Goal: Download file/media

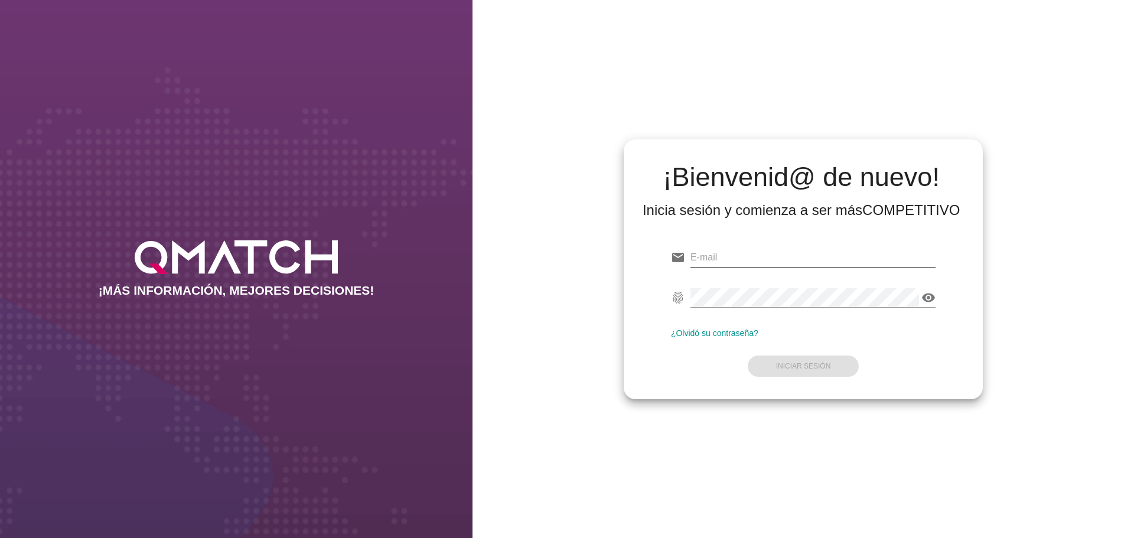
click at [737, 255] on input "email" at bounding box center [812, 257] width 245 height 19
click at [737, 260] on input "email" at bounding box center [812, 257] width 245 height 19
click at [857, 268] on div "Correo no válido" at bounding box center [812, 263] width 245 height 31
click at [857, 259] on input "email" at bounding box center [812, 257] width 245 height 19
paste input "cristian.caro@walmart.com"
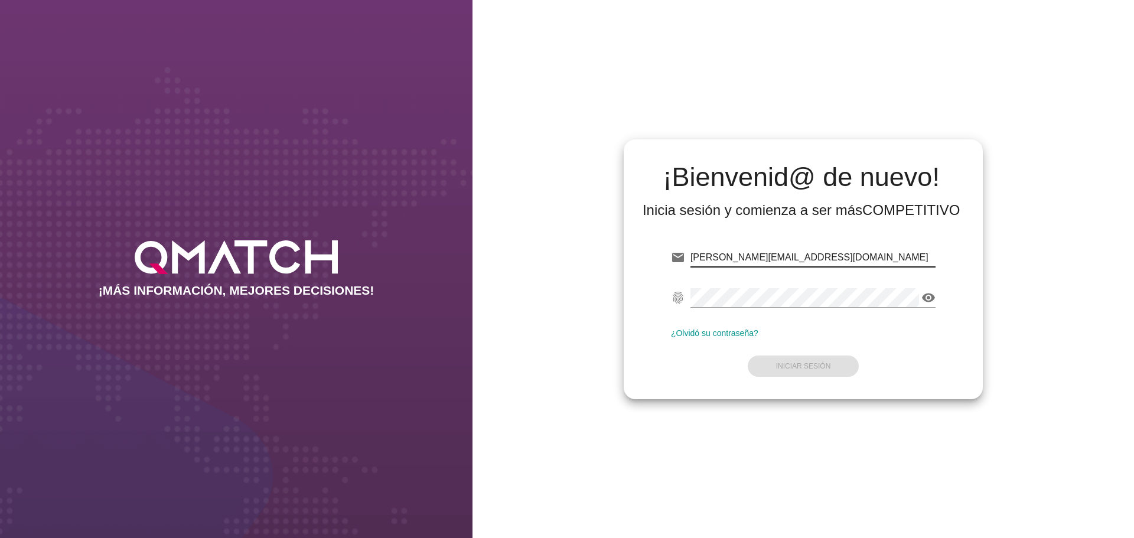
type input "cristian.caro@walmart.com"
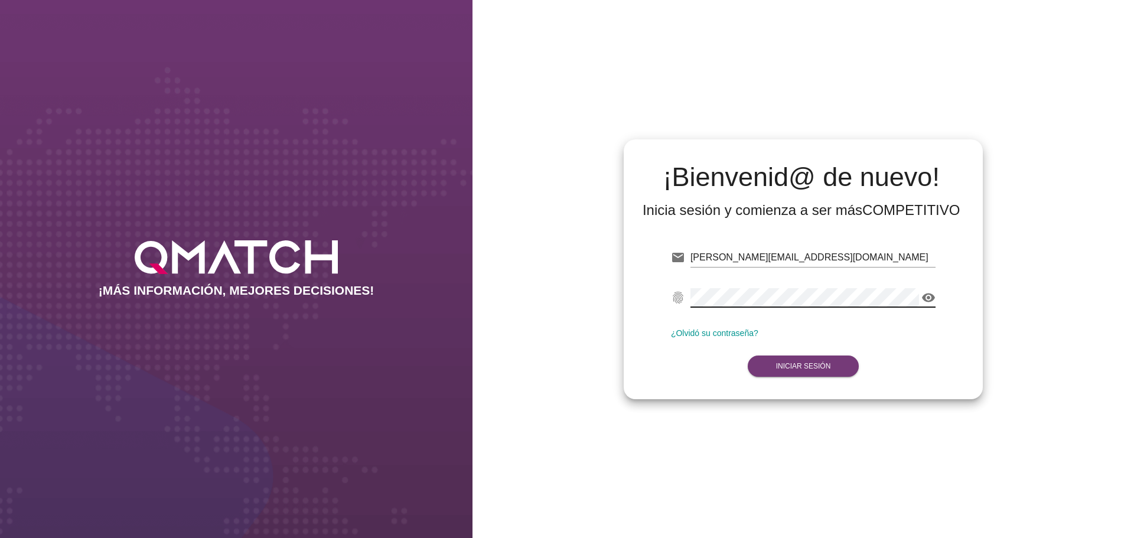
click at [803, 364] on strong "Iniciar Sesión" at bounding box center [803, 366] width 55 height 8
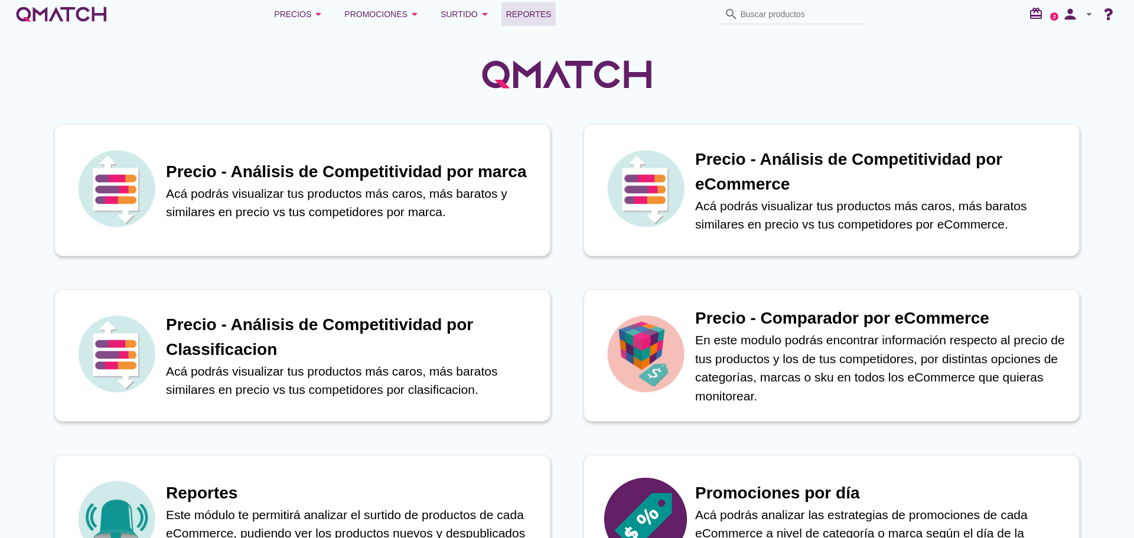
click at [534, 18] on span "Reportes" at bounding box center [528, 14] width 45 height 14
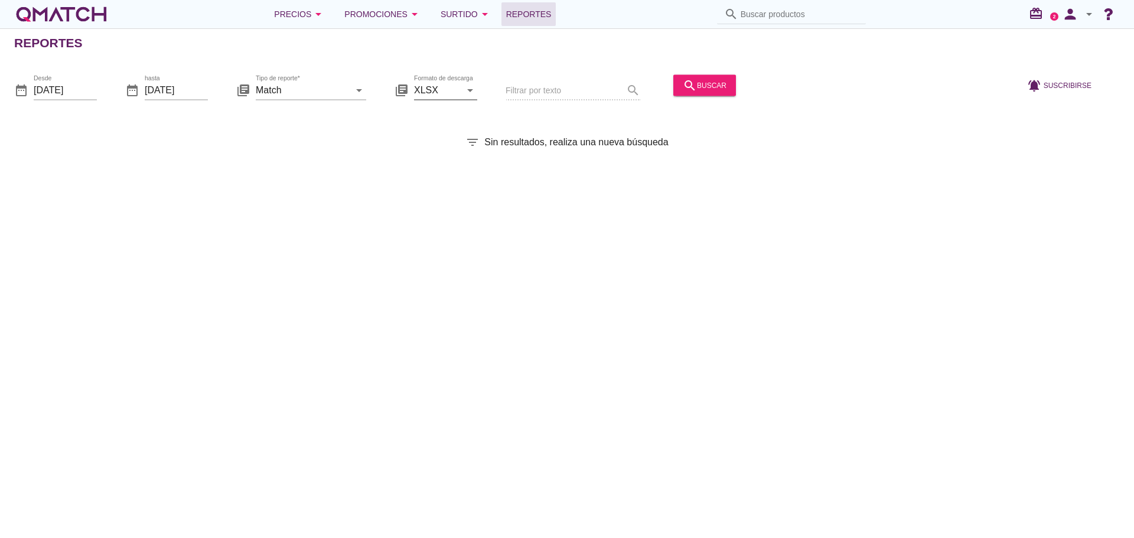
click at [468, 91] on icon "arrow_drop_down" at bounding box center [470, 90] width 14 height 14
click at [437, 148] on div "CSV" at bounding box center [445, 147] width 44 height 14
type input "CSV"
click at [358, 92] on icon "arrow_drop_down" at bounding box center [359, 90] width 14 height 14
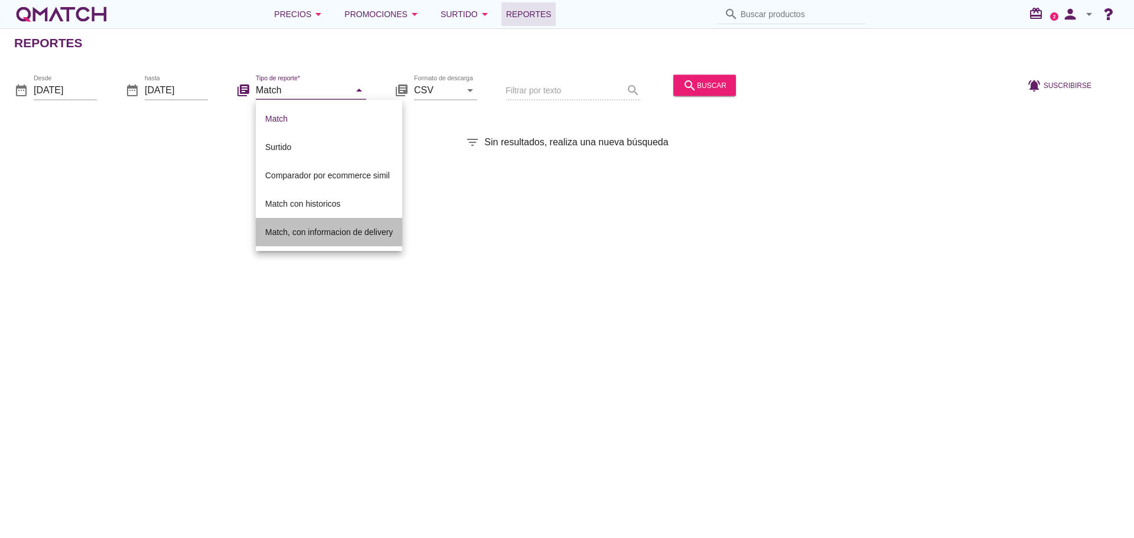
click at [340, 230] on div "Match, con informacion de delivery" at bounding box center [329, 232] width 128 height 14
type input "Match, con informacion de delivery"
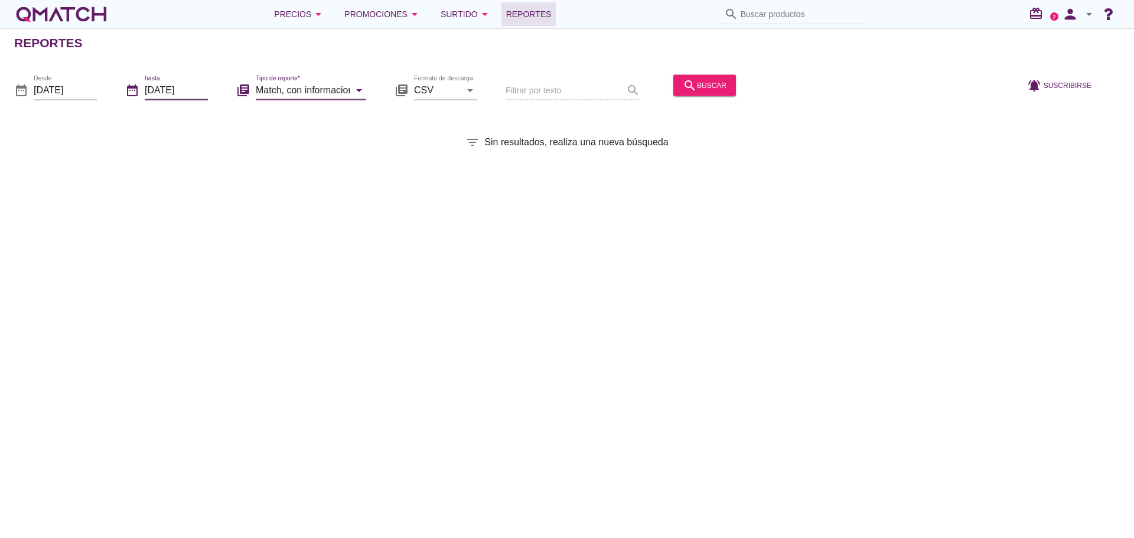
click at [196, 93] on input "2025-08-29" at bounding box center [176, 89] width 63 height 19
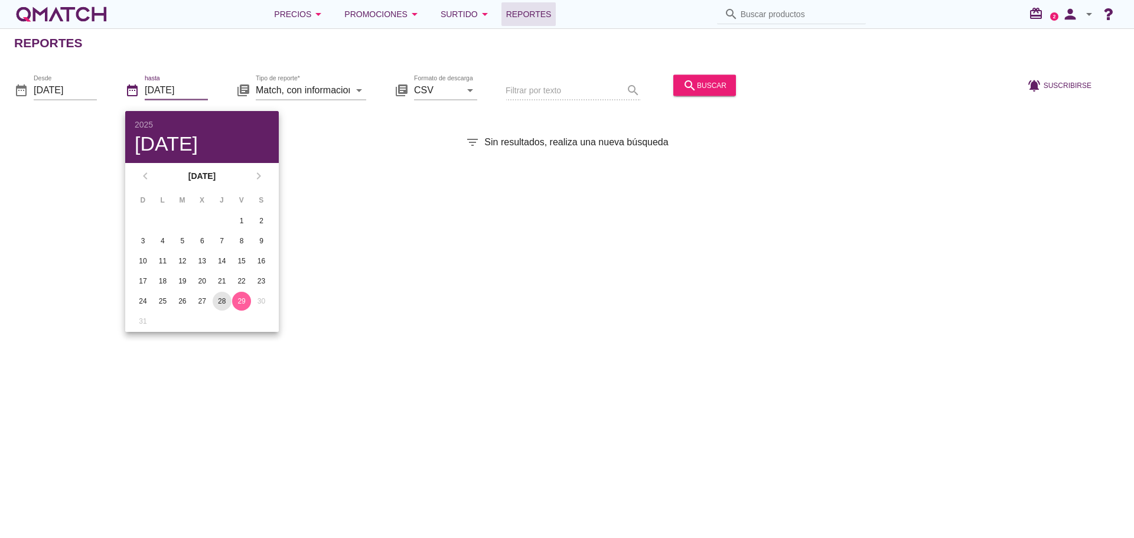
click at [225, 301] on div "28" at bounding box center [222, 301] width 19 height 11
type input "2025-08-28"
click at [83, 92] on input "2025-08-01" at bounding box center [65, 89] width 63 height 19
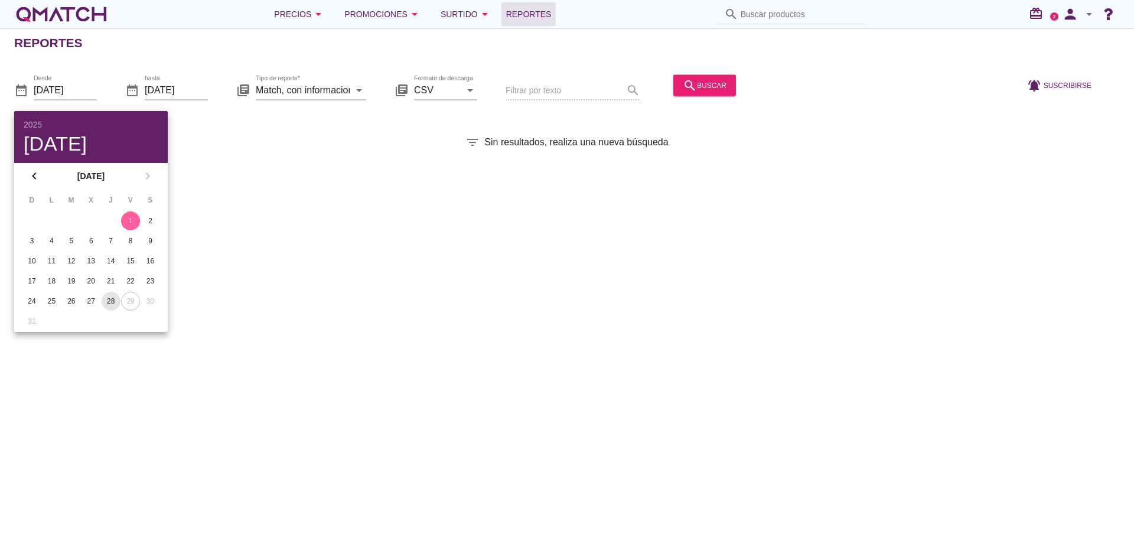
click at [110, 296] on div "28" at bounding box center [111, 301] width 19 height 11
type input "2025-08-28"
click at [539, 250] on div "Reportes date_range Desde 2025-08-28 date_range hasta 2025-08-28 library_books …" at bounding box center [567, 283] width 1134 height 510
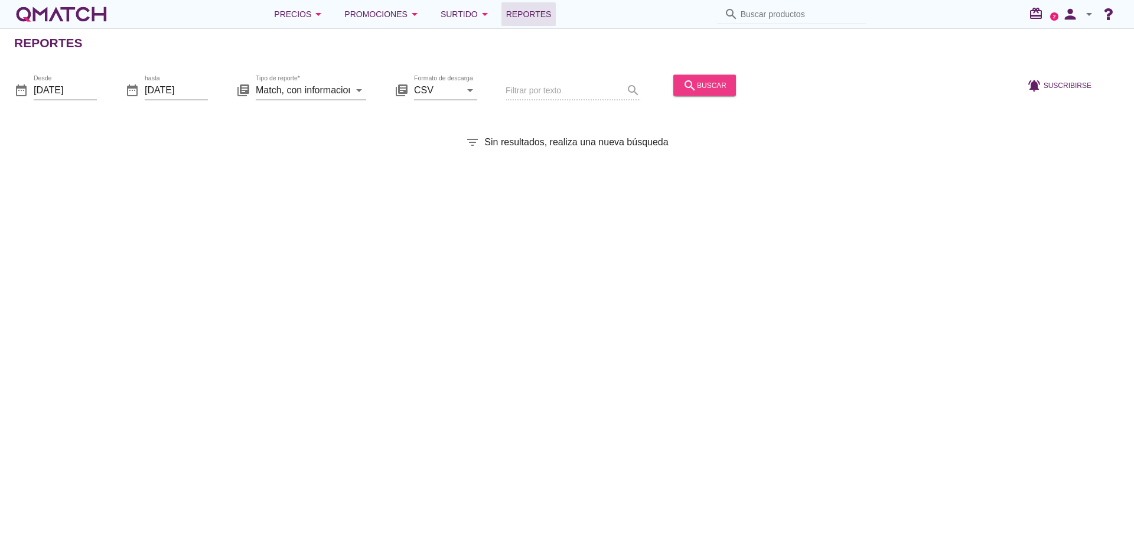
click at [703, 86] on div "search buscar" at bounding box center [705, 85] width 44 height 14
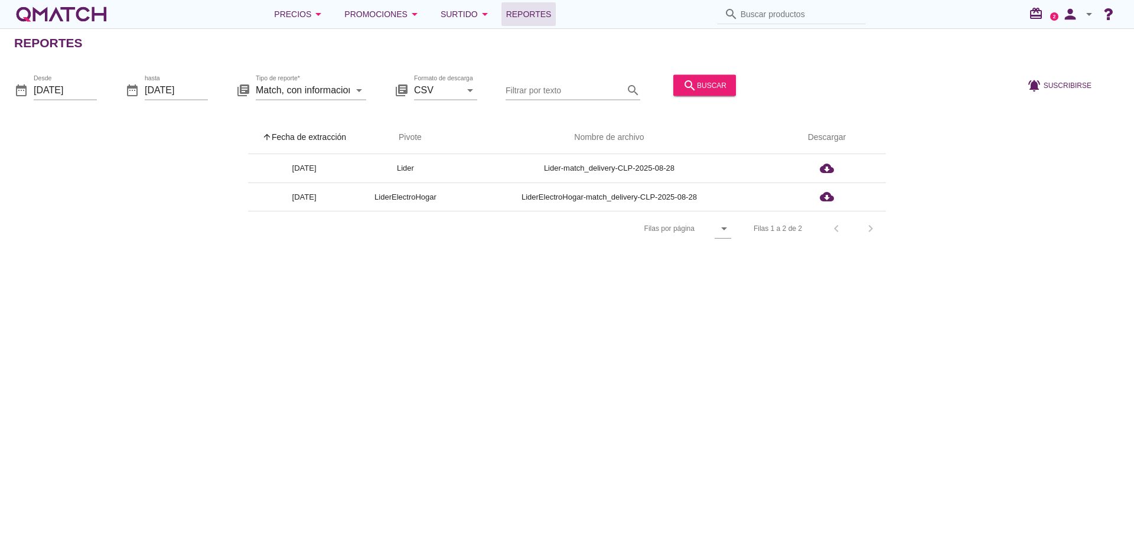
click at [882, 308] on div "Reportes date_range Desde 2025-08-28 date_range hasta 2025-08-28 library_books …" at bounding box center [567, 283] width 1134 height 510
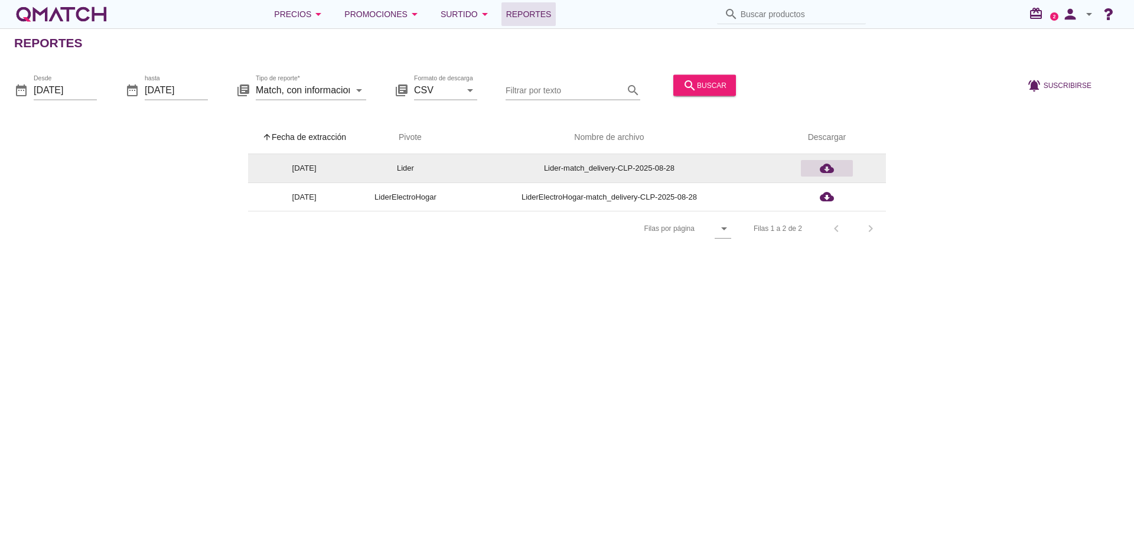
click at [825, 167] on icon "cloud_download" at bounding box center [827, 168] width 14 height 14
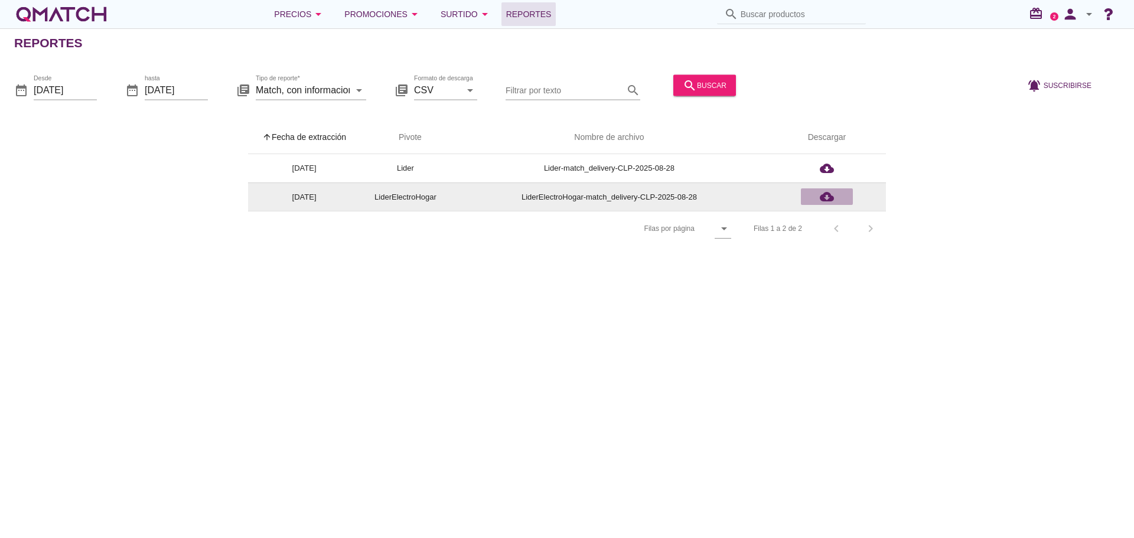
click at [827, 195] on icon "cloud_download" at bounding box center [827, 197] width 14 height 14
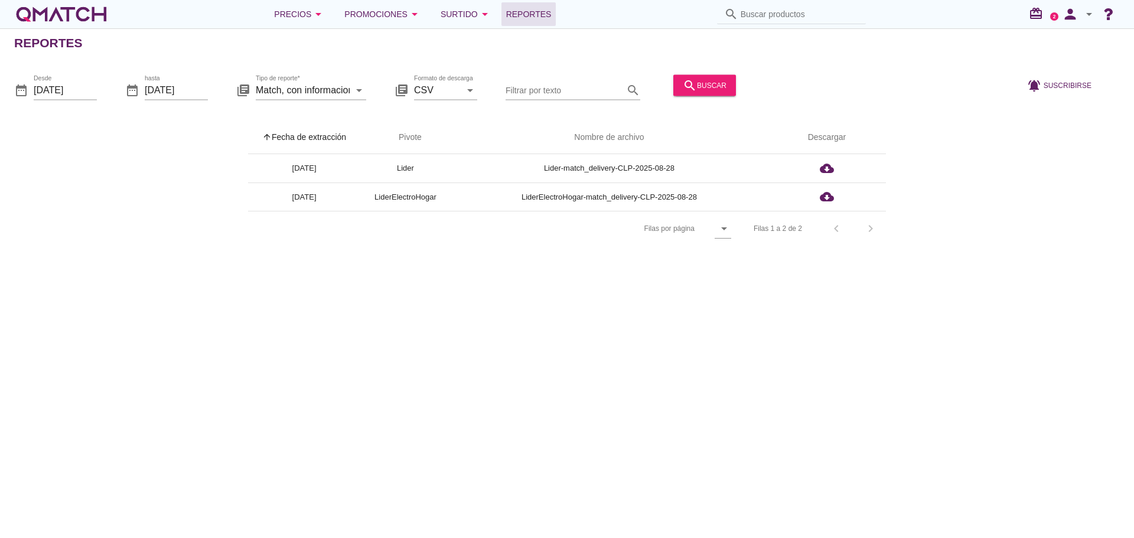
click at [895, 16] on icon "arrow_drop_down" at bounding box center [1089, 14] width 14 height 14
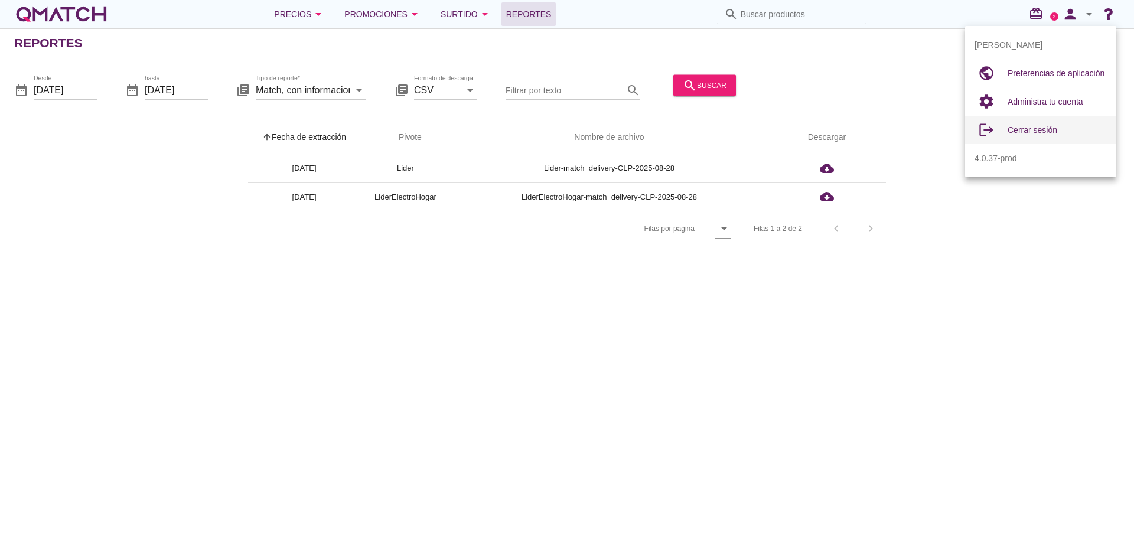
click at [895, 126] on span "Cerrar sesión" at bounding box center [1032, 129] width 50 height 9
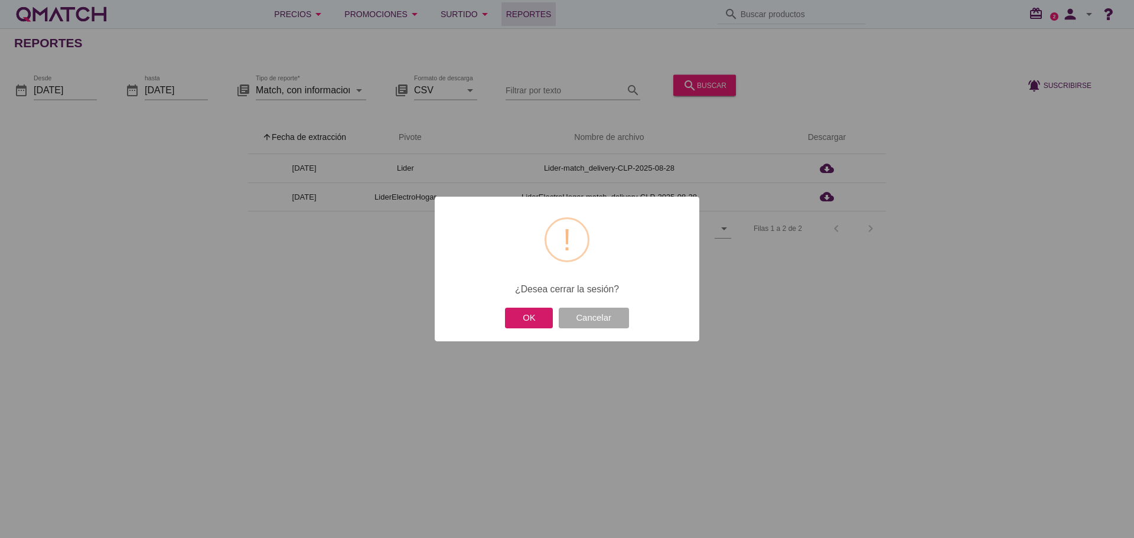
click at [532, 318] on button "OK" at bounding box center [529, 318] width 48 height 21
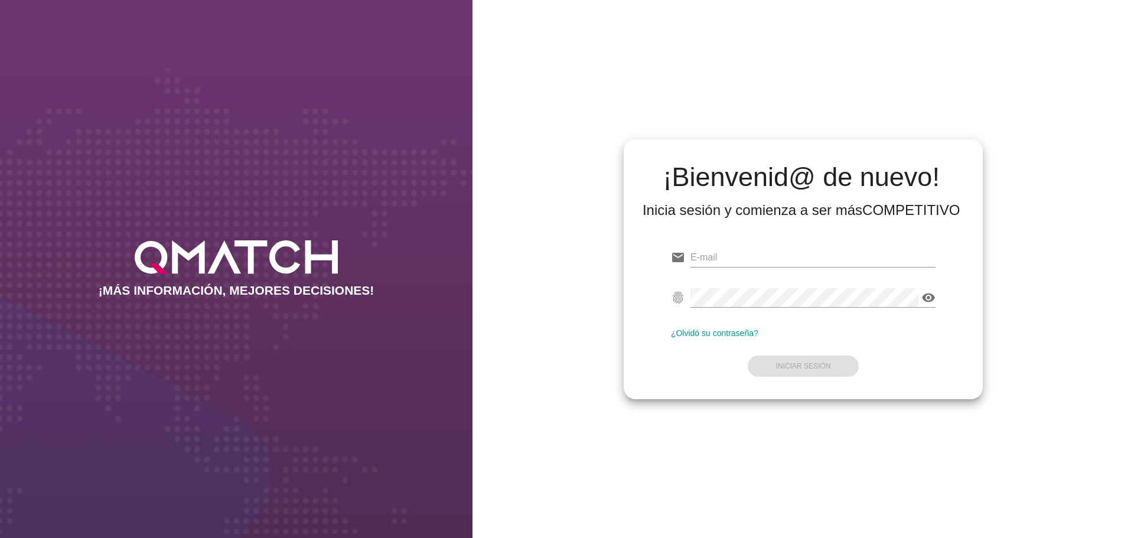
click at [622, 467] on div "¡Bienvenid@ de nuevo! Inicia sesión y comienza a ser más COMPETITIVO email fing…" at bounding box center [802, 269] width 661 height 538
